Goal: Transaction & Acquisition: Purchase product/service

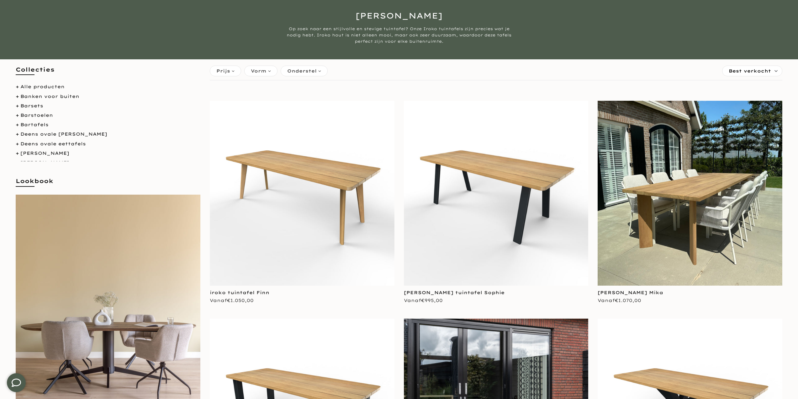
scroll to position [63, 0]
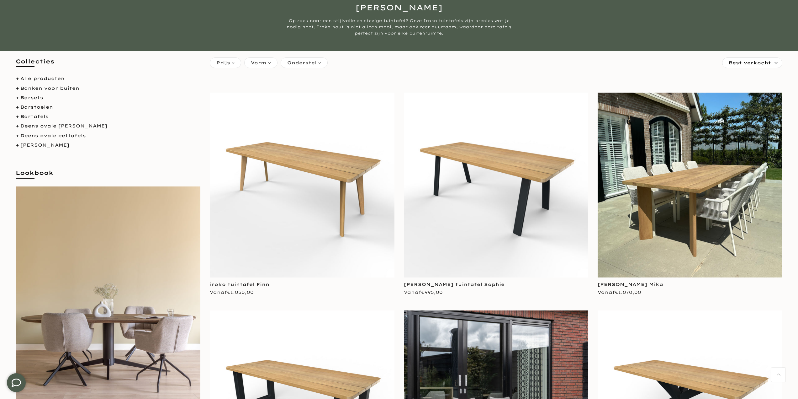
click at [325, 181] on img at bounding box center [302, 184] width 185 height 185
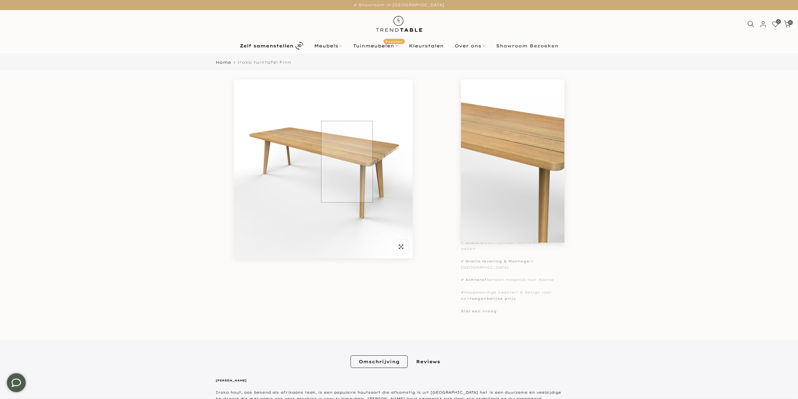
click at [347, 161] on img at bounding box center [323, 168] width 179 height 179
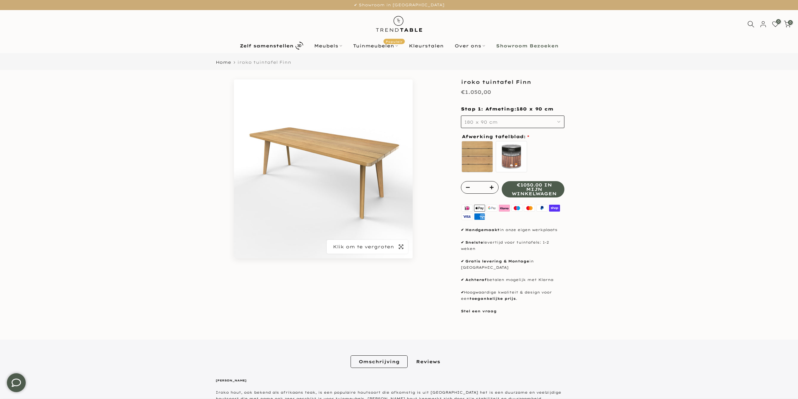
click at [405, 245] on span "button" at bounding box center [401, 247] width 14 height 14
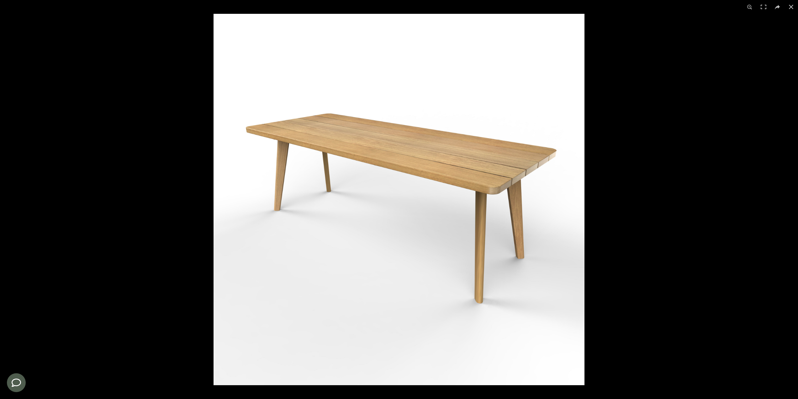
click at [377, 172] on img at bounding box center [399, 199] width 371 height 371
click at [551, 161] on img at bounding box center [399, 199] width 371 height 371
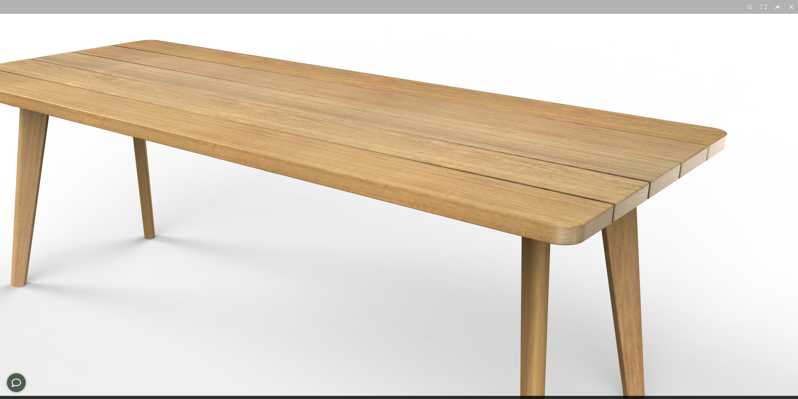
click at [652, 160] on img at bounding box center [327, 257] width 941 height 941
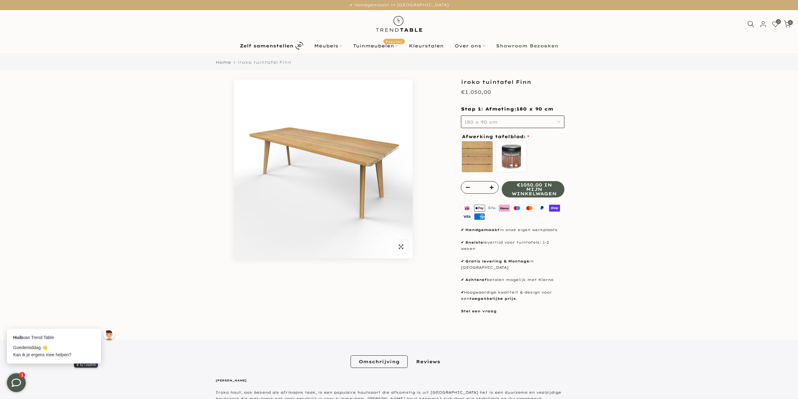
click at [229, 61] on link "Home" at bounding box center [223, 62] width 15 height 4
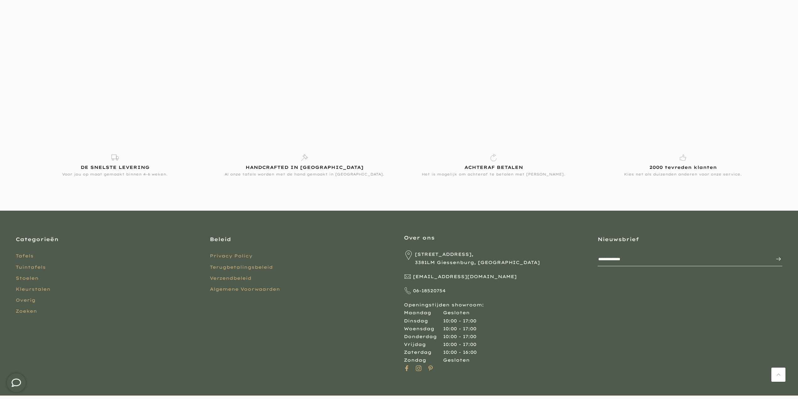
scroll to position [1656, 0]
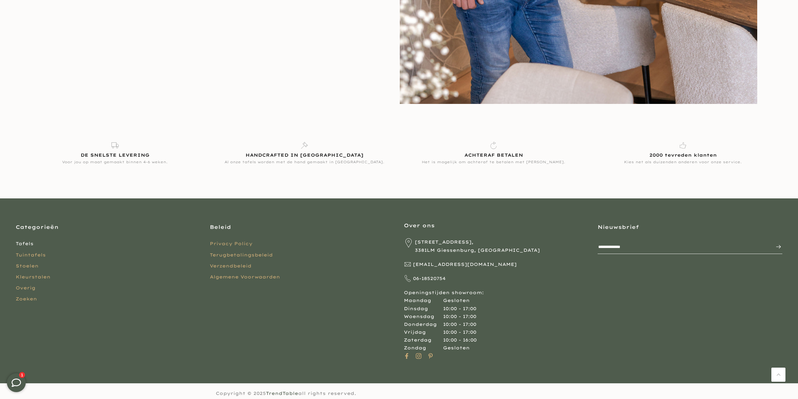
click at [28, 245] on link "Tafels" at bounding box center [25, 243] width 18 height 6
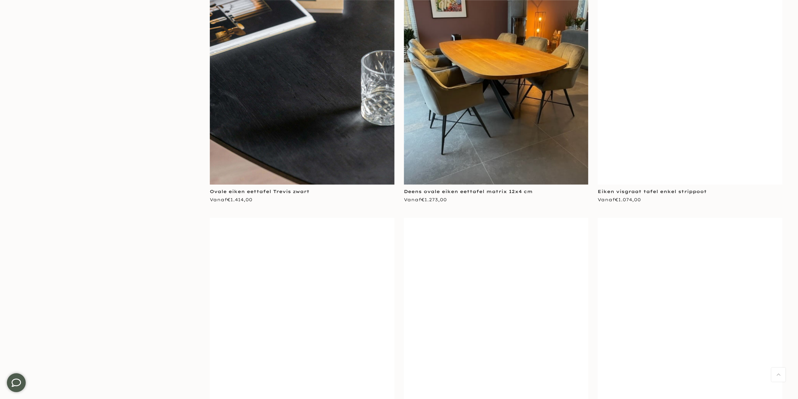
scroll to position [2226, 0]
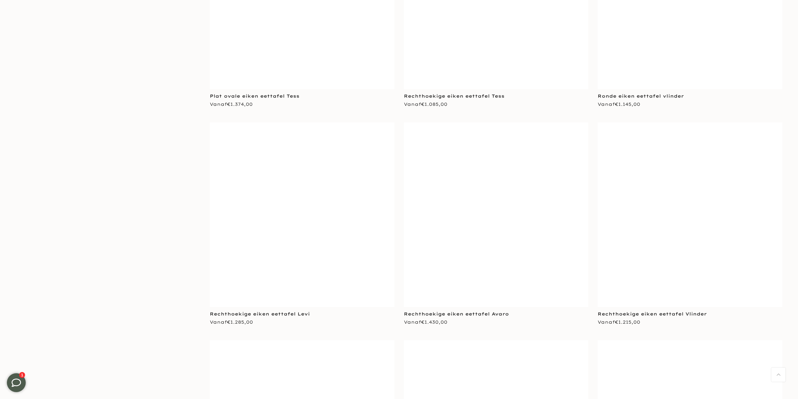
scroll to position [4735, 0]
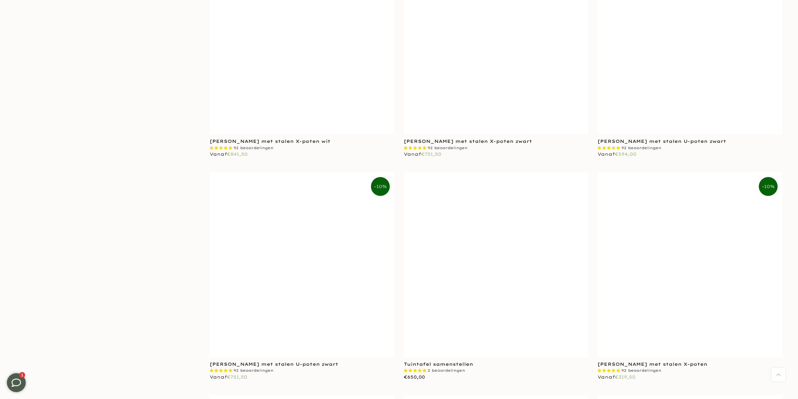
scroll to position [6522, 0]
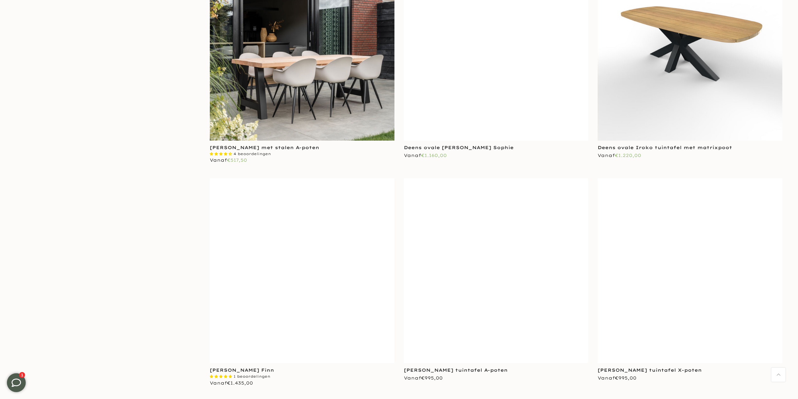
scroll to position [7839, 0]
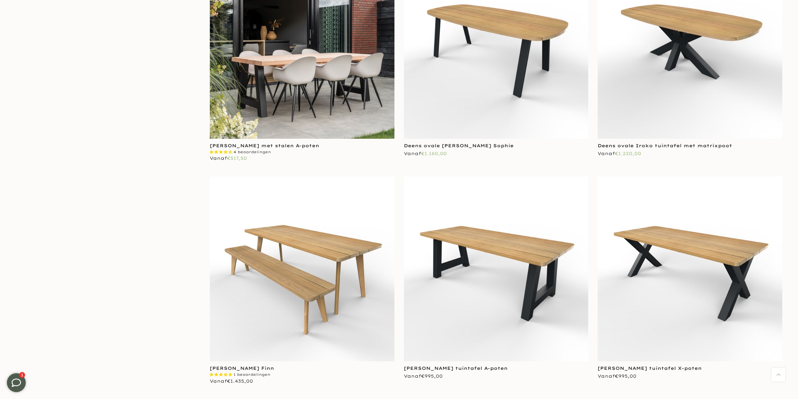
click at [281, 268] on img at bounding box center [302, 268] width 185 height 185
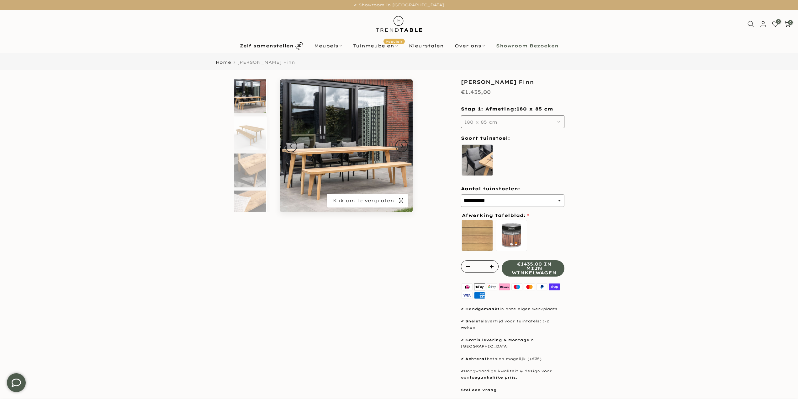
click at [401, 204] on span "button" at bounding box center [401, 200] width 14 height 14
click at [251, 193] on img at bounding box center [250, 207] width 32 height 34
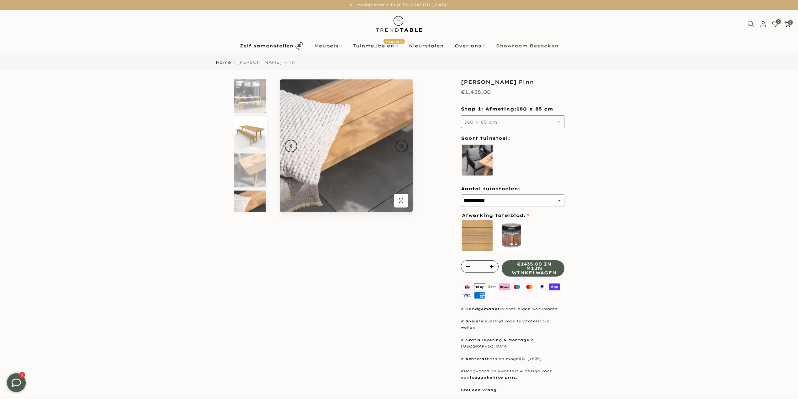
click at [252, 140] on img at bounding box center [250, 133] width 32 height 34
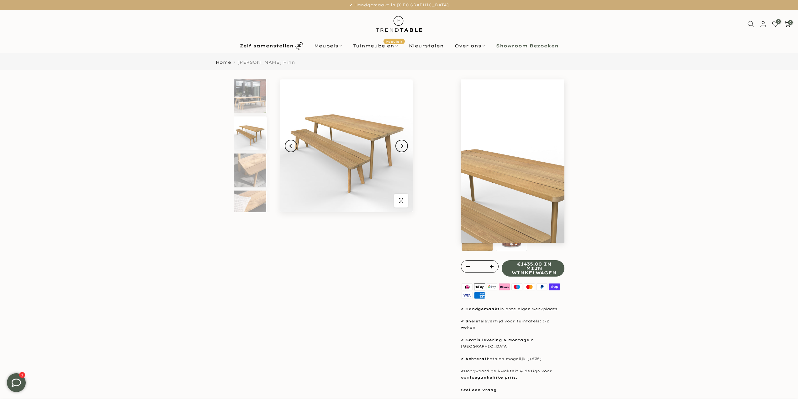
scroll to position [6, 0]
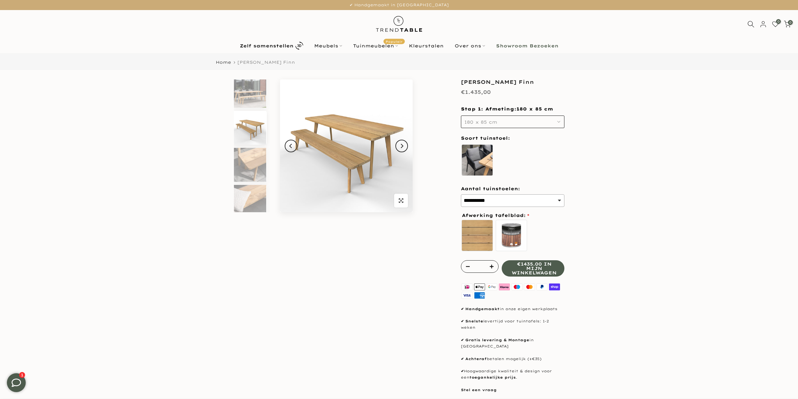
click at [486, 119] on button "180 x 85 cm" at bounding box center [512, 121] width 103 height 13
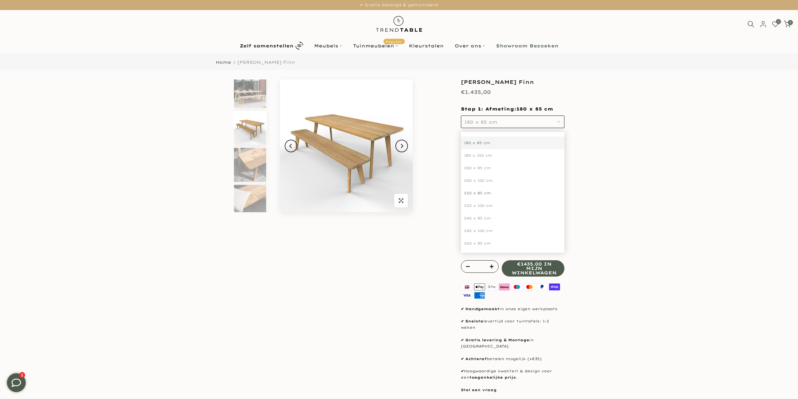
click at [478, 190] on div "220 x 85 cm" at bounding box center [512, 193] width 103 height 13
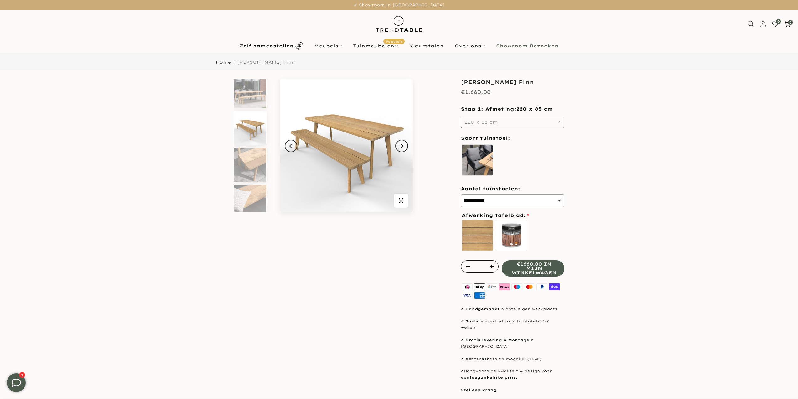
click at [515, 198] on select "**********" at bounding box center [512, 200] width 103 height 13
select select "**********"
click at [461, 194] on select "**********" at bounding box center [512, 200] width 103 height 13
